Goal: Information Seeking & Learning: Find specific fact

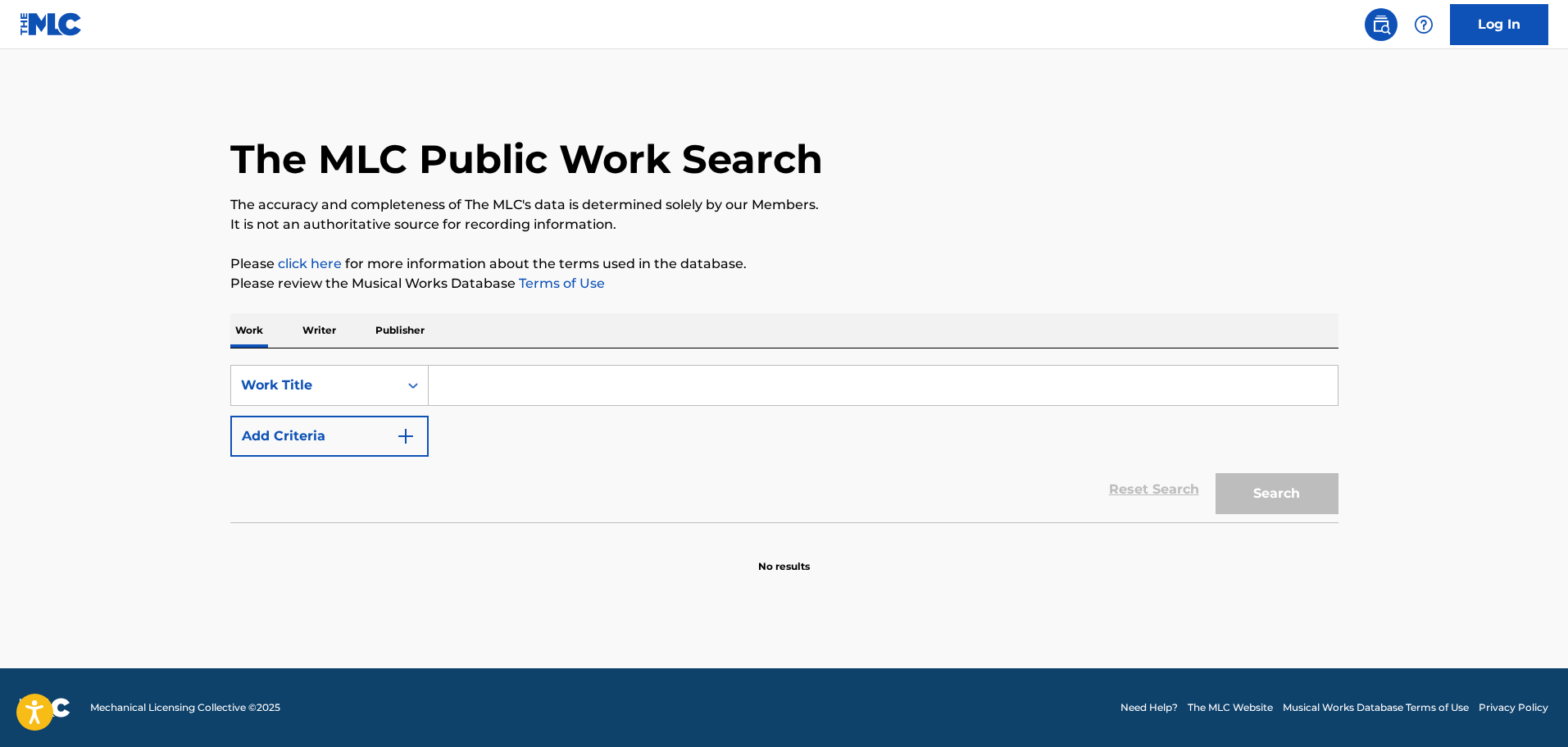
click at [498, 397] on input "Search Form" at bounding box center [883, 386] width 909 height 40
paste input "CIRCLES"
type input "CIRCLES"
click at [414, 431] on img "Search Form" at bounding box center [406, 435] width 19 height 19
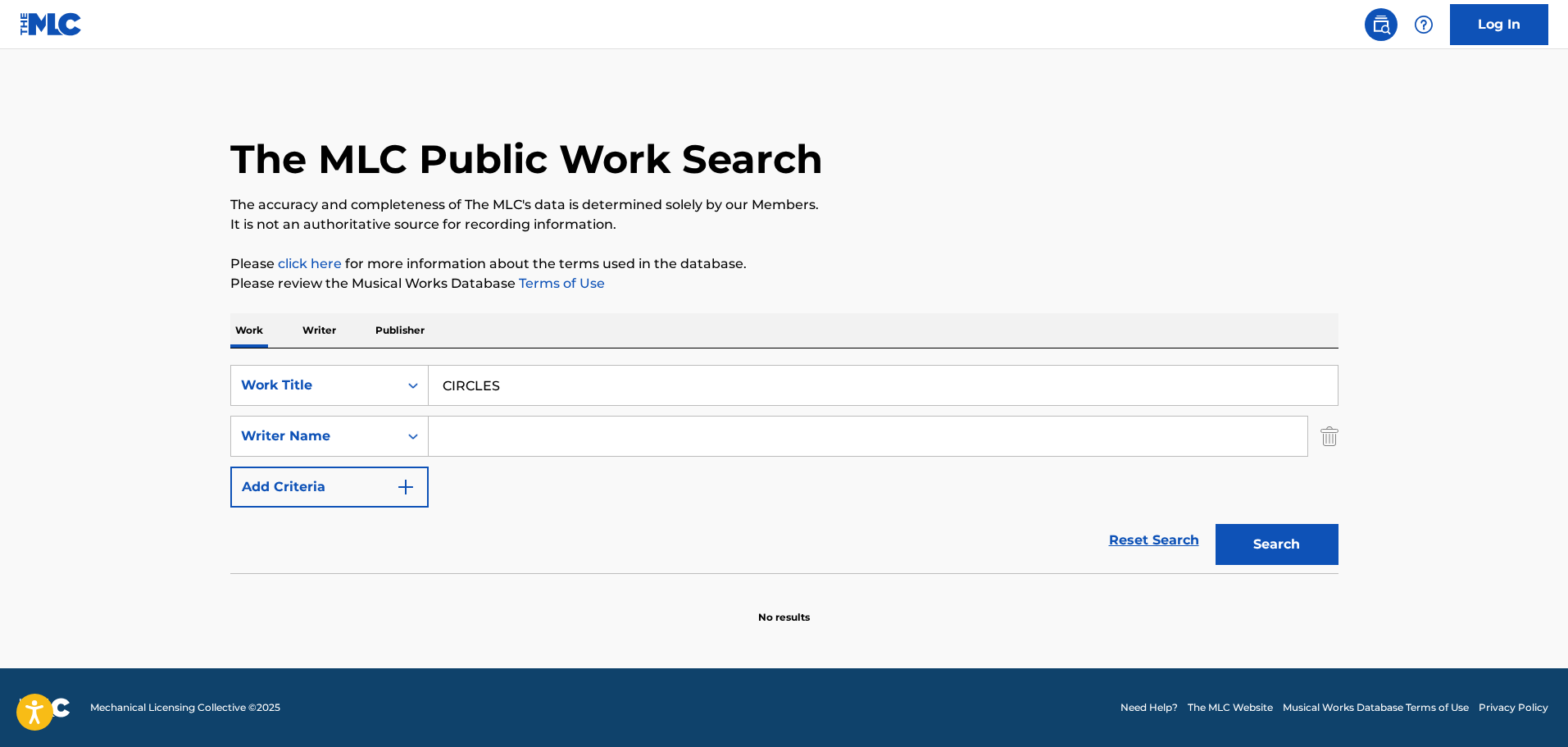
click at [491, 434] on input "Search Form" at bounding box center [868, 436] width 879 height 40
click at [464, 450] on input "Search Form" at bounding box center [868, 436] width 879 height 40
paste input "[PERSON_NAME] [PERSON_NAME]"
click at [1312, 551] on button "Search" at bounding box center [1277, 545] width 123 height 41
drag, startPoint x: 626, startPoint y: 443, endPoint x: 389, endPoint y: 455, distance: 237.3
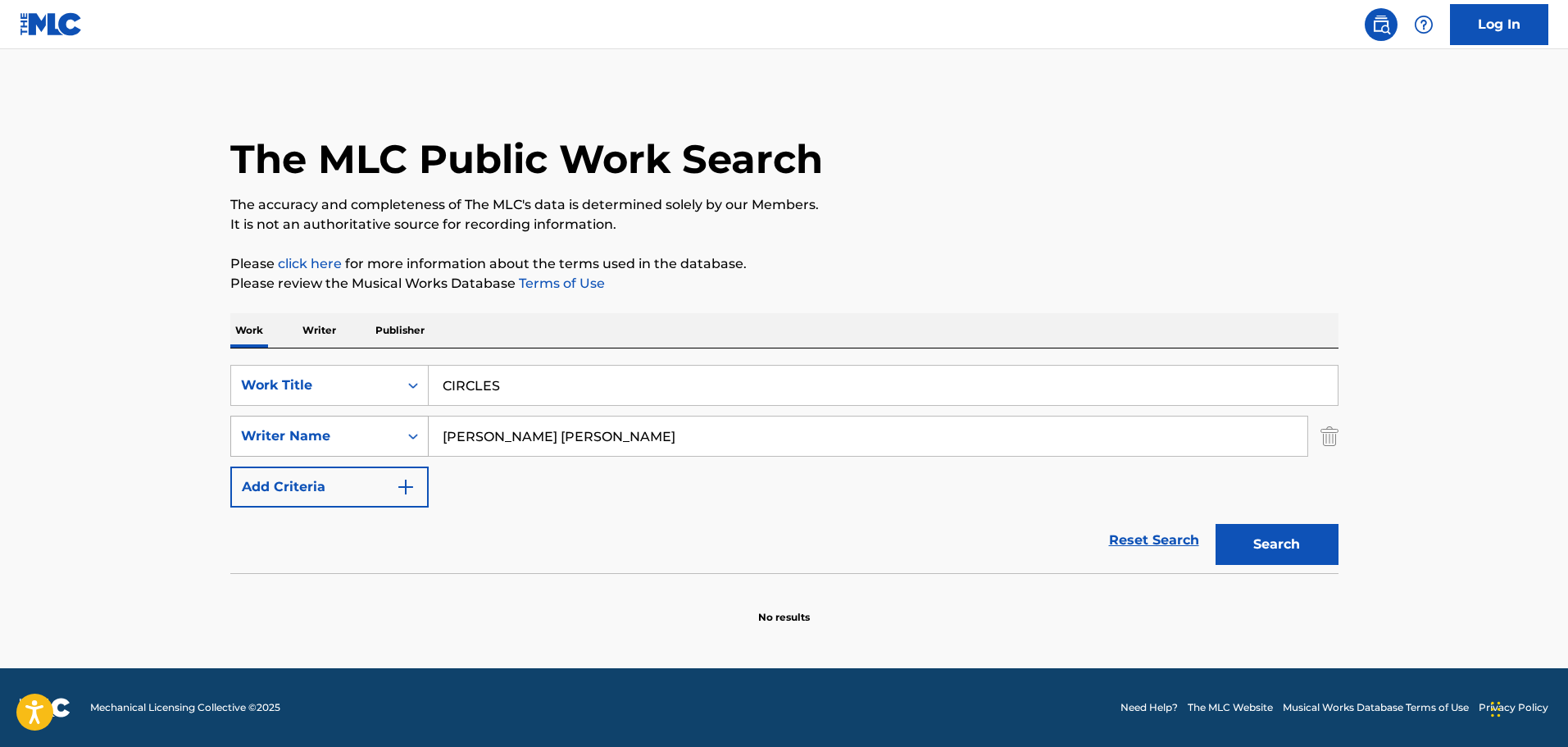
click at [389, 455] on div "SearchWithCriteriaf59f4f33-a9ee-4612-9f5f-f87cff4b3156 Writer Name [PERSON_NAME…" at bounding box center [784, 436] width 1109 height 41
paste input "[PERSON_NAME]"
type input "[PERSON_NAME]"
click at [1305, 545] on button "Search" at bounding box center [1277, 545] width 123 height 41
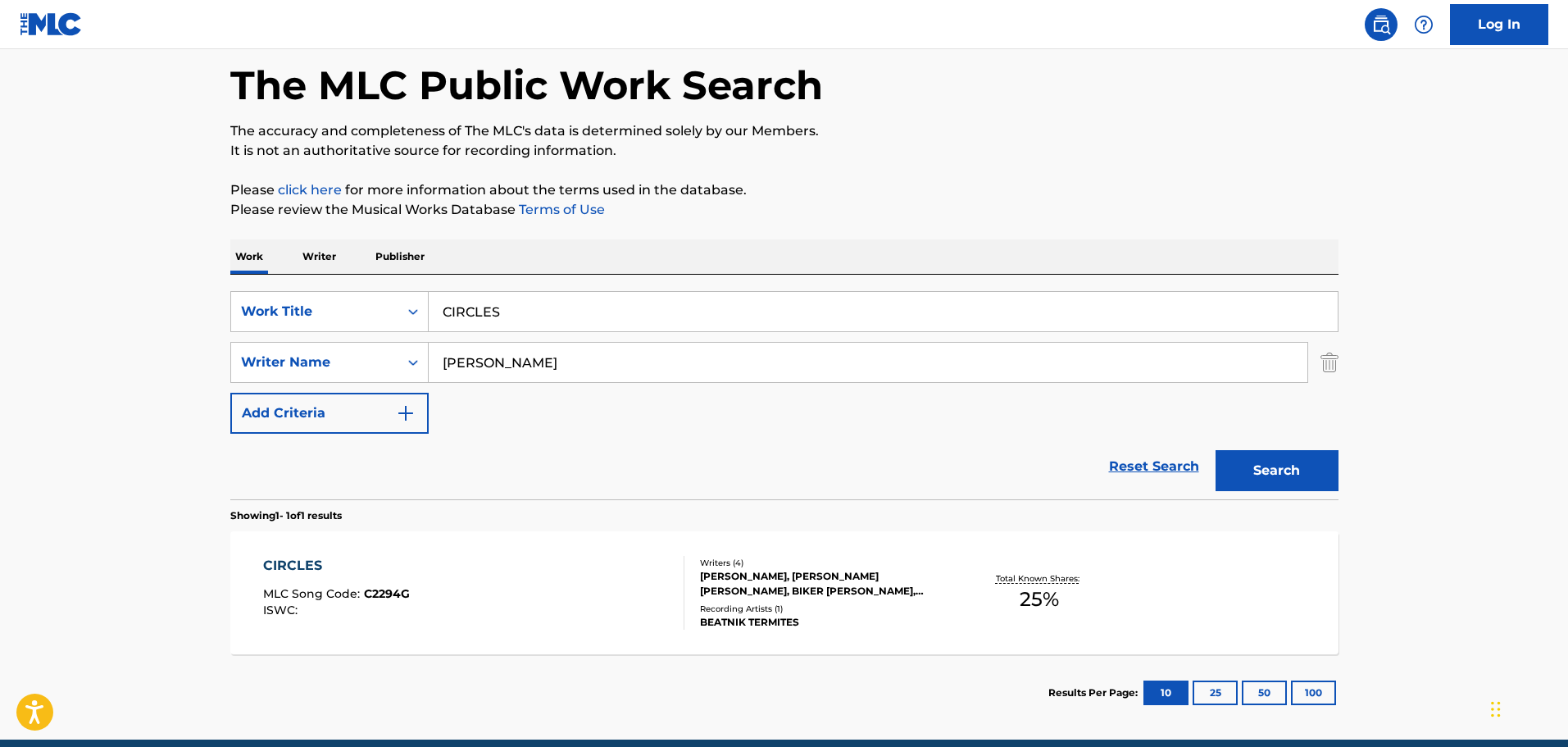
scroll to position [82, 0]
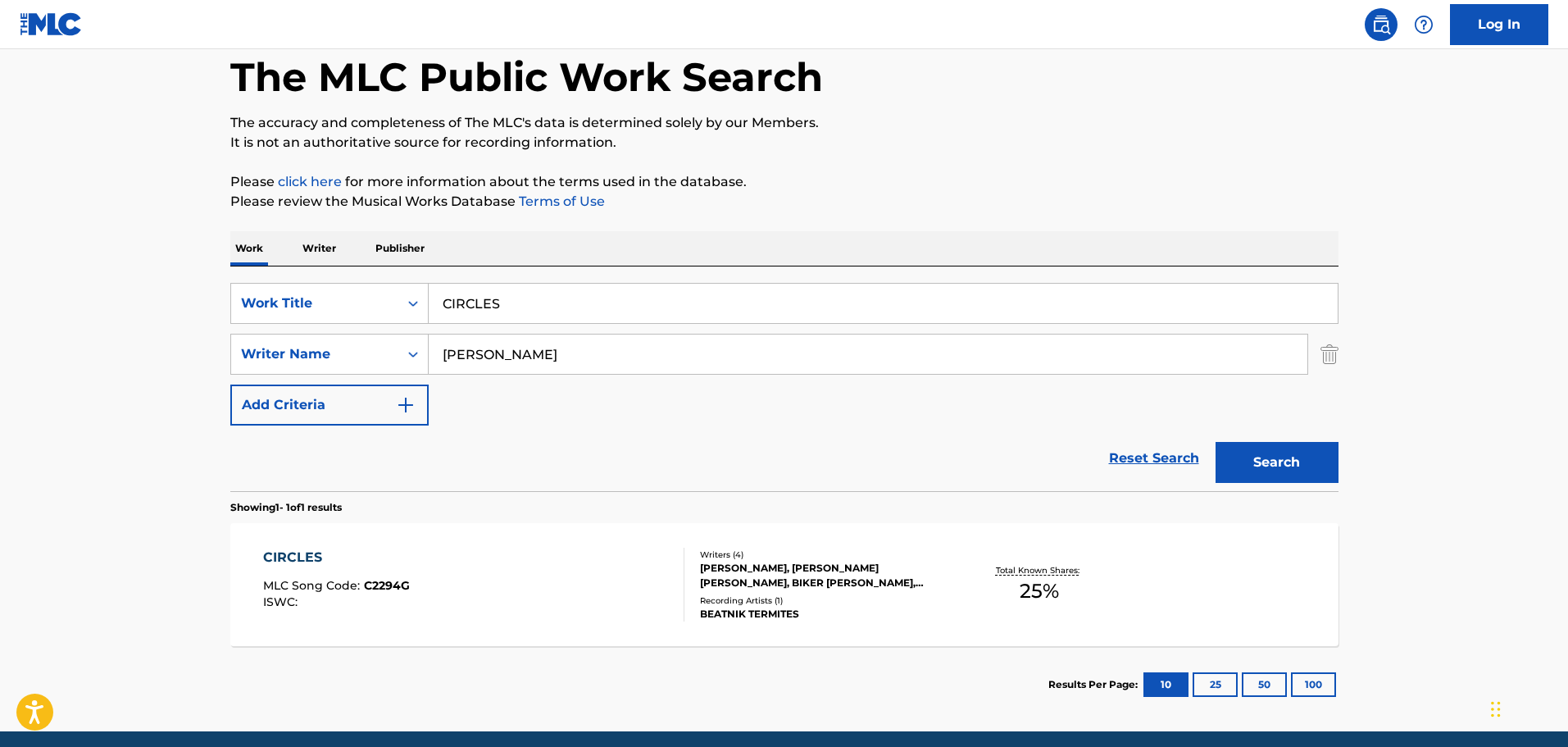
click at [818, 581] on div "[PERSON_NAME], [PERSON_NAME] [PERSON_NAME], BIKER [PERSON_NAME], [PERSON_NAME] …" at bounding box center [824, 576] width 248 height 30
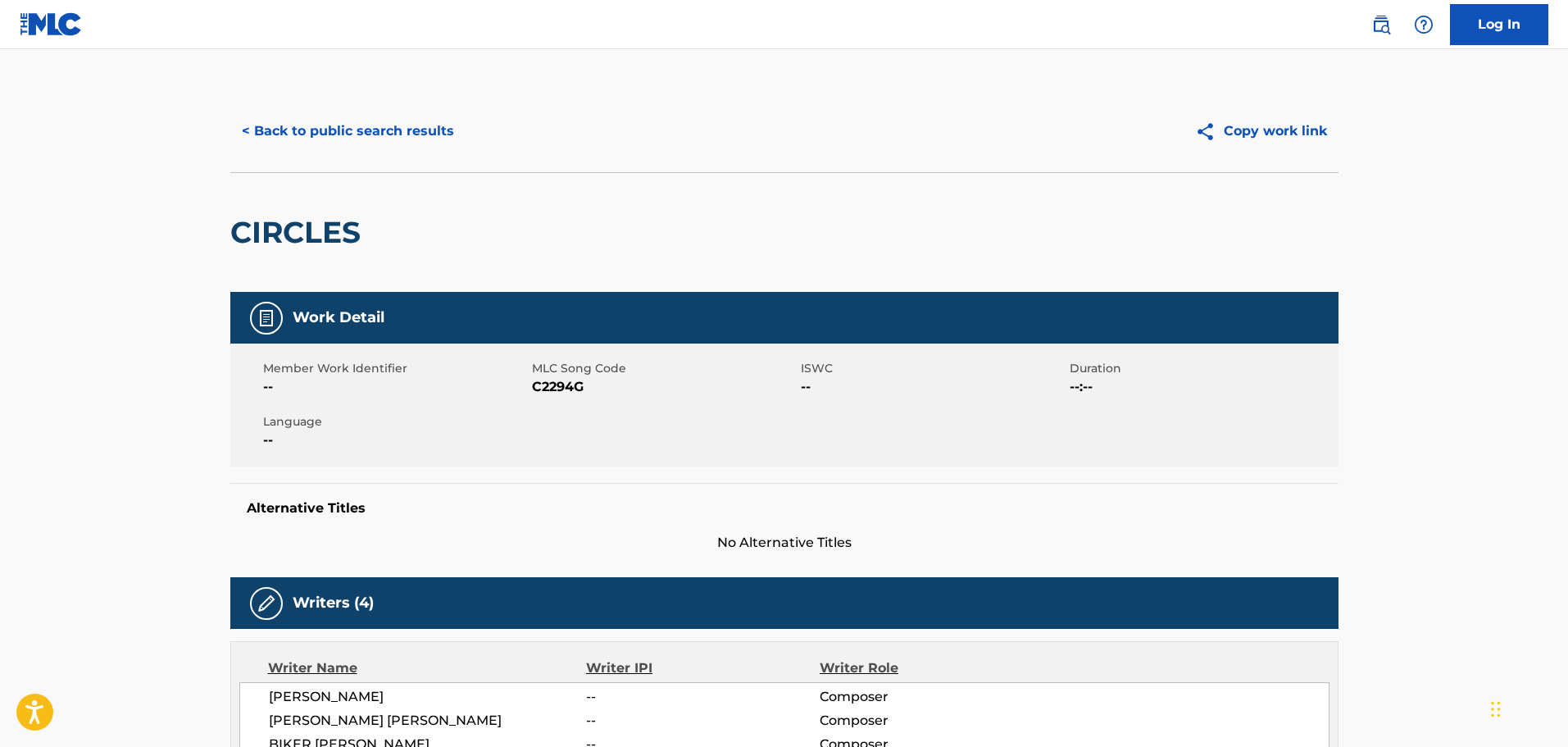
click at [411, 144] on button "< Back to public search results" at bounding box center [347, 131] width 236 height 41
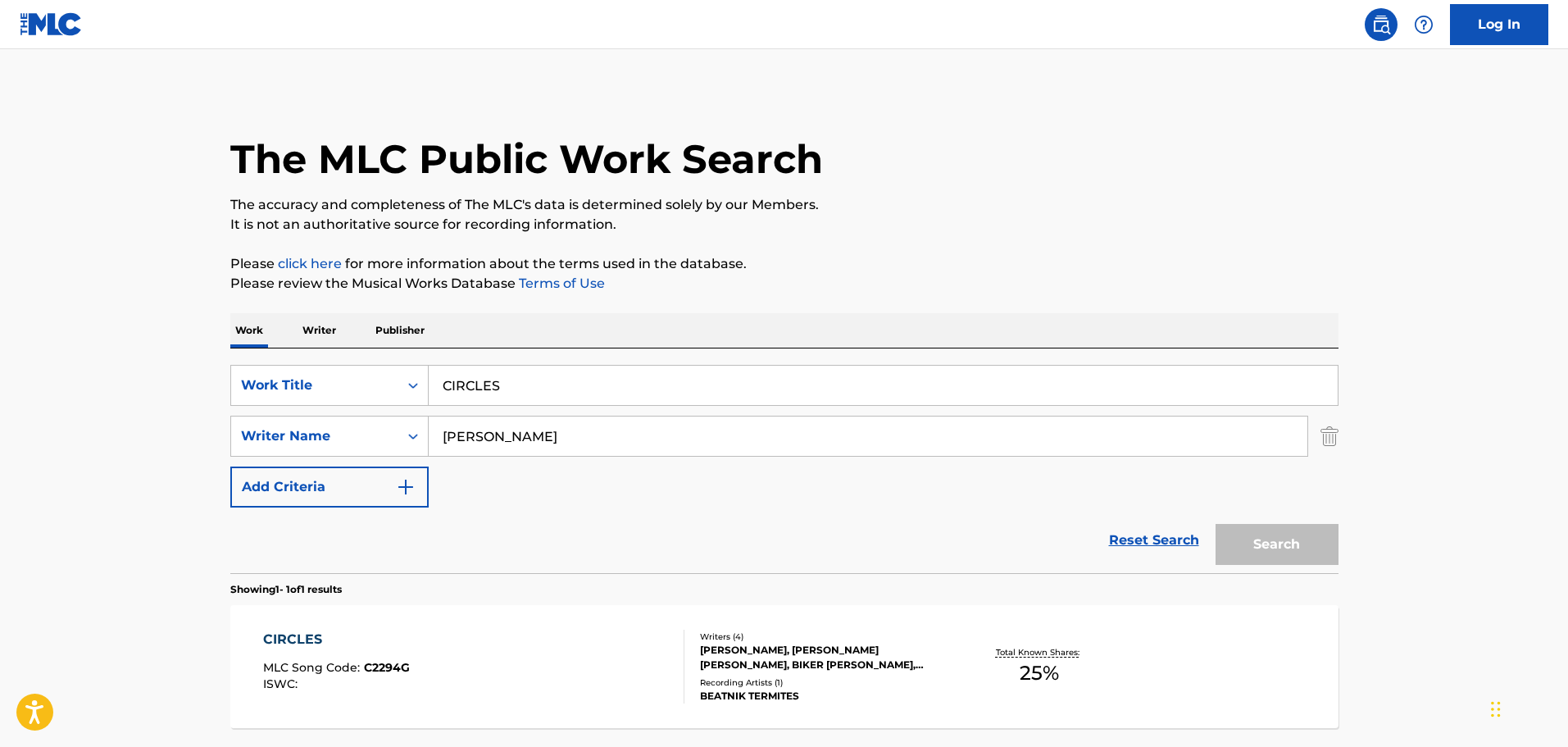
scroll to position [52, 0]
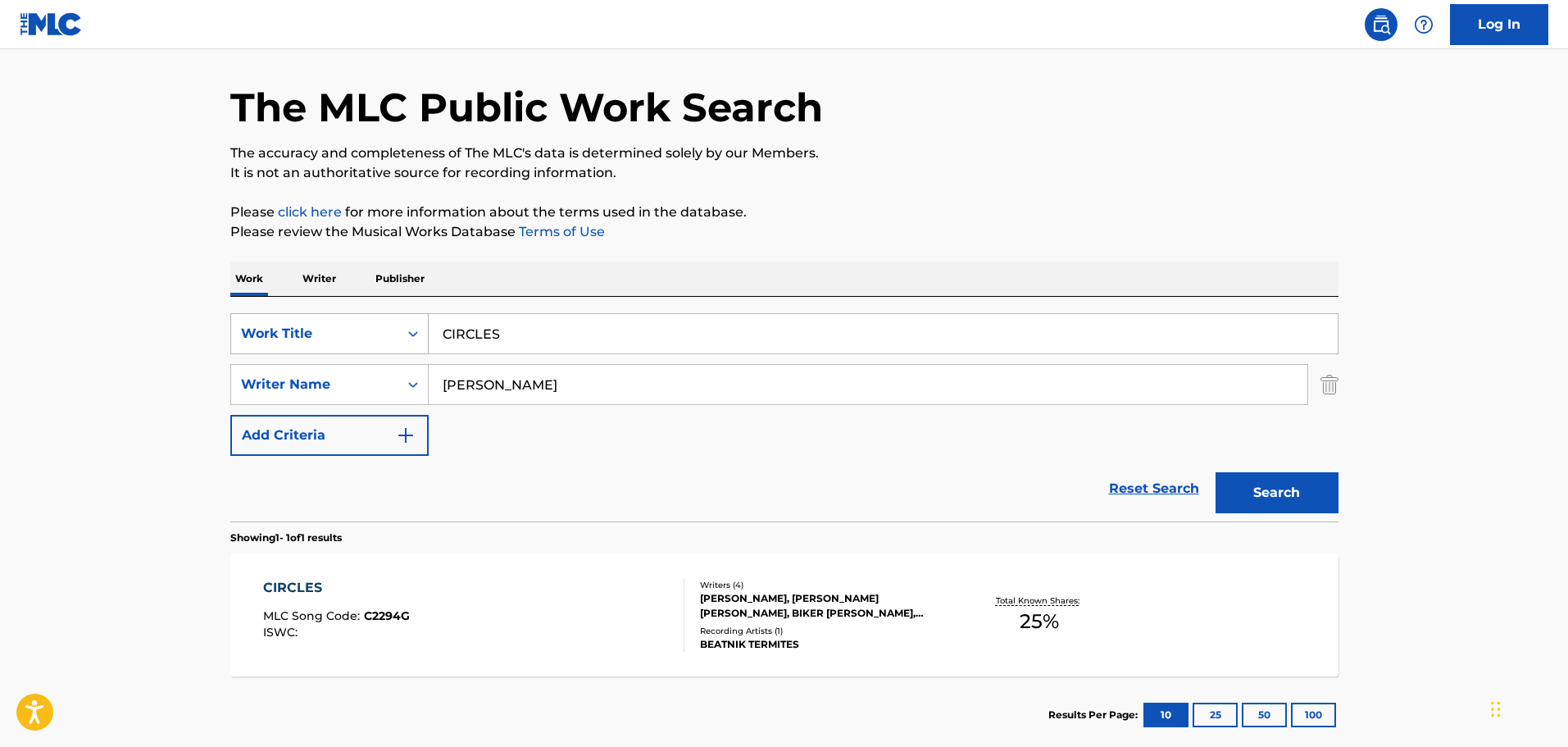
drag, startPoint x: 453, startPoint y: 335, endPoint x: 397, endPoint y: 335, distance: 56.0
click at [397, 335] on div "SearchWithCriteriab25899f4-03e8-4238-9e02-e2db65318b58 Work Title CIRCLES" at bounding box center [784, 334] width 1109 height 41
paste input "BELLS OF NOTRE DAME, [GEOGRAPHIC_DATA]"
type input "BELLS OF NOTRE DAME, [GEOGRAPHIC_DATA]"
click at [120, 349] on main "The MLC Public Work Search The accuracy and completeness of The MLC's data is d…" at bounding box center [784, 379] width 1568 height 765
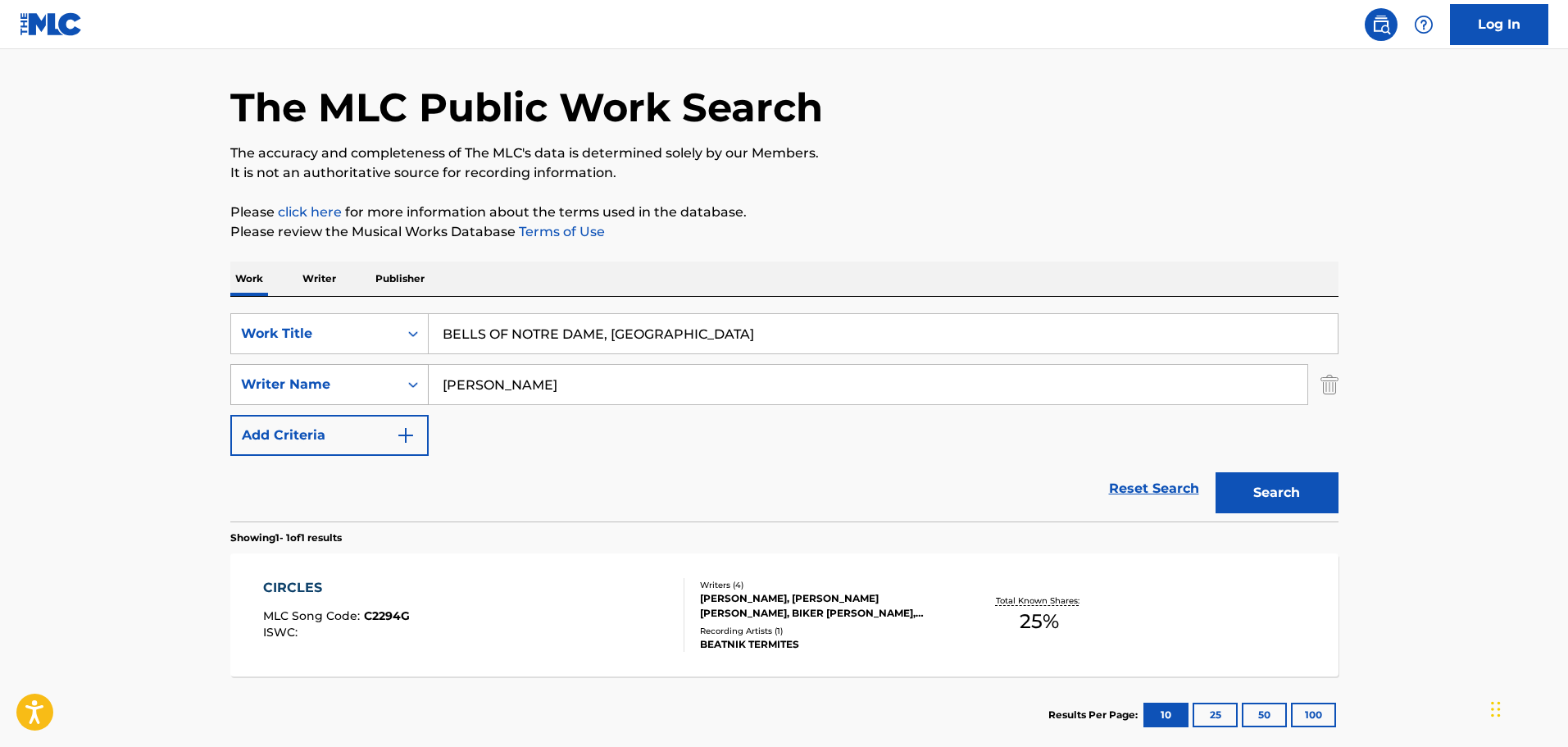
drag, startPoint x: 590, startPoint y: 392, endPoint x: 354, endPoint y: 403, distance: 236.3
click at [354, 403] on div "SearchWithCriteriaf59f4f33-a9ee-4612-9f5f-f87cff4b3156 Writer Name [PERSON_NAME]" at bounding box center [784, 385] width 1109 height 41
paste input "[PERSON_NAME]"
type input "[PERSON_NAME]"
drag, startPoint x: 1282, startPoint y: 501, endPoint x: 1266, endPoint y: 506, distance: 16.8
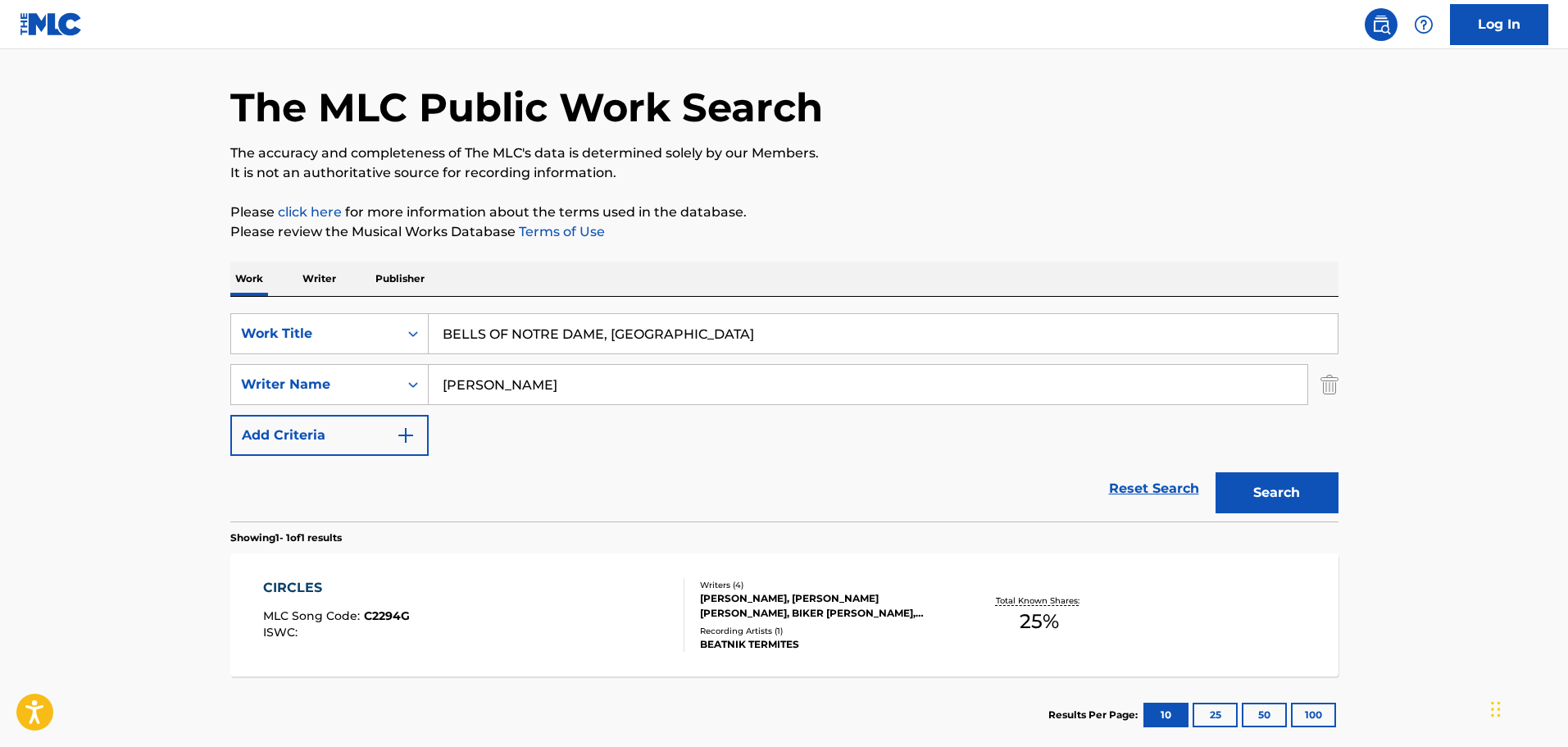
click at [1276, 503] on button "Search" at bounding box center [1277, 493] width 123 height 41
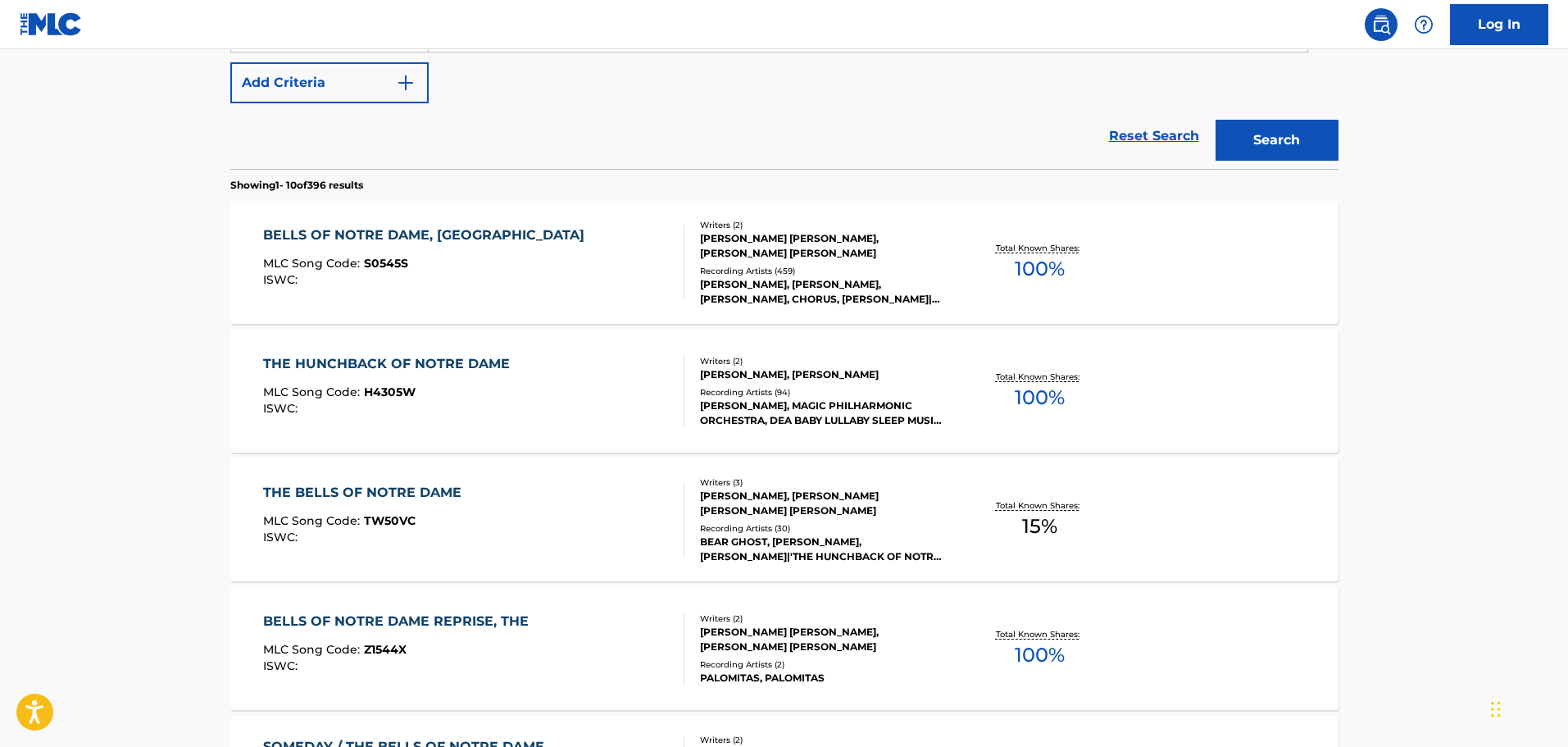
scroll to position [462, 0]
